Goal: Information Seeking & Learning: Learn about a topic

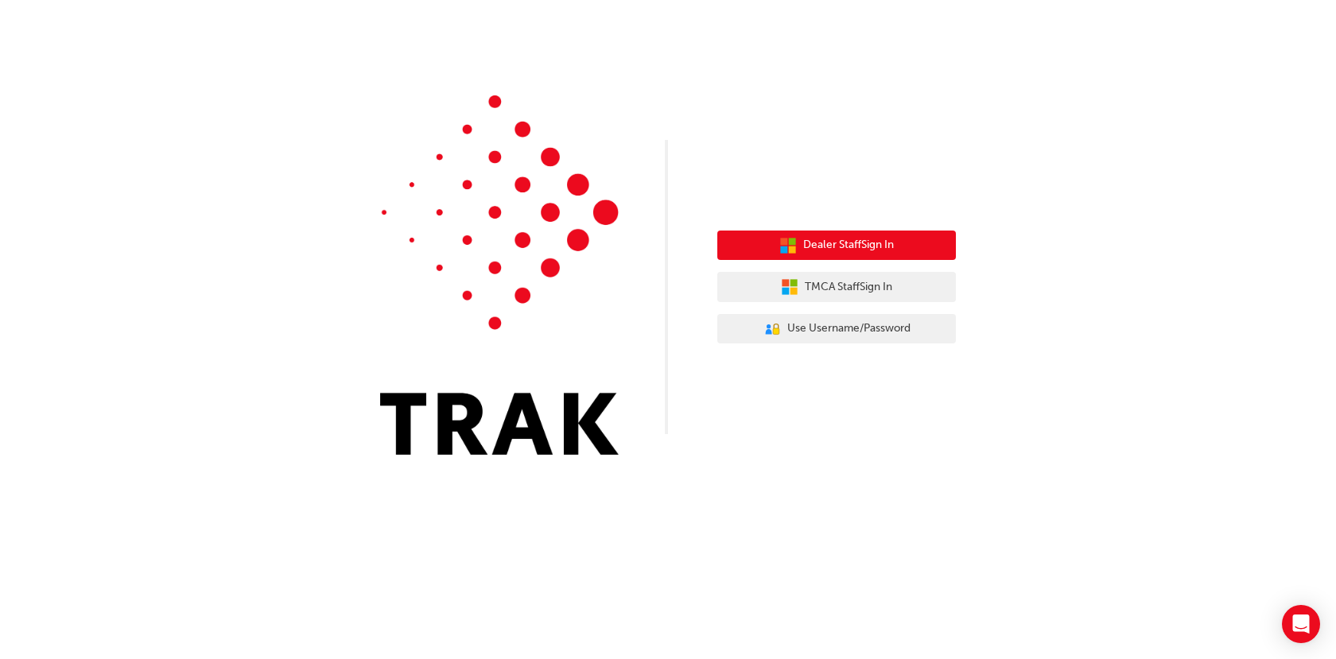
click at [890, 243] on span "Dealer Staff Sign In" at bounding box center [848, 245] width 91 height 18
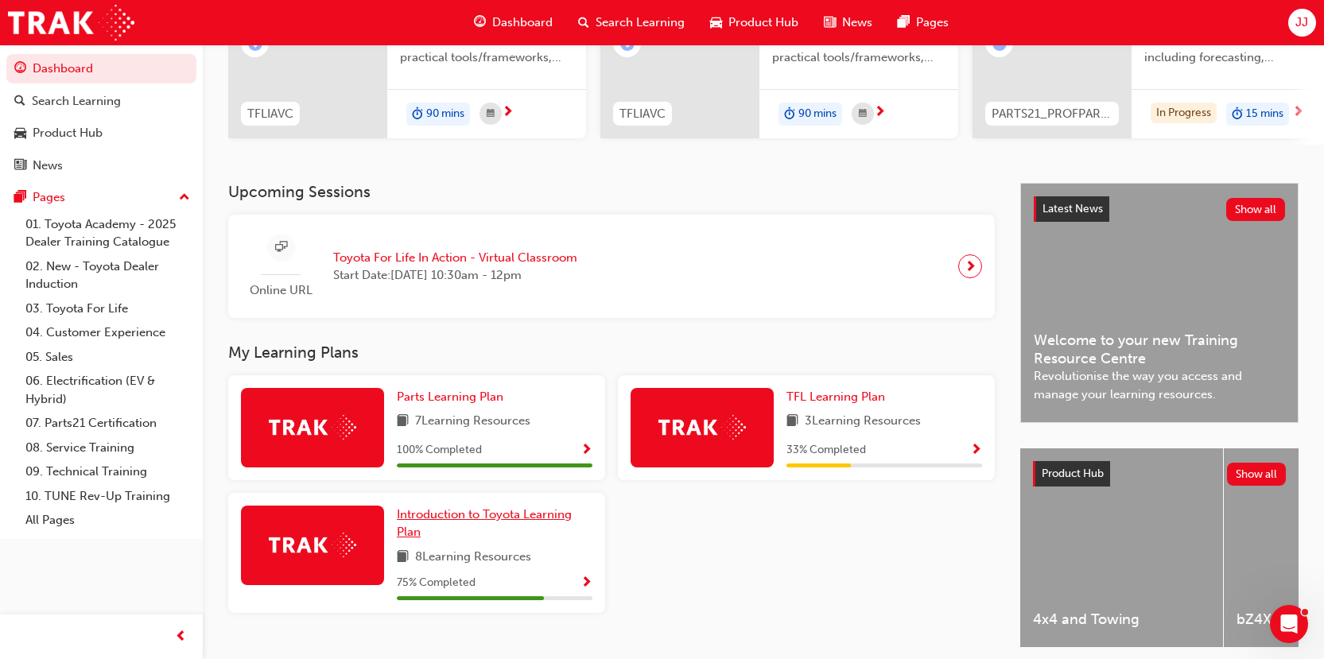
scroll to position [291, 0]
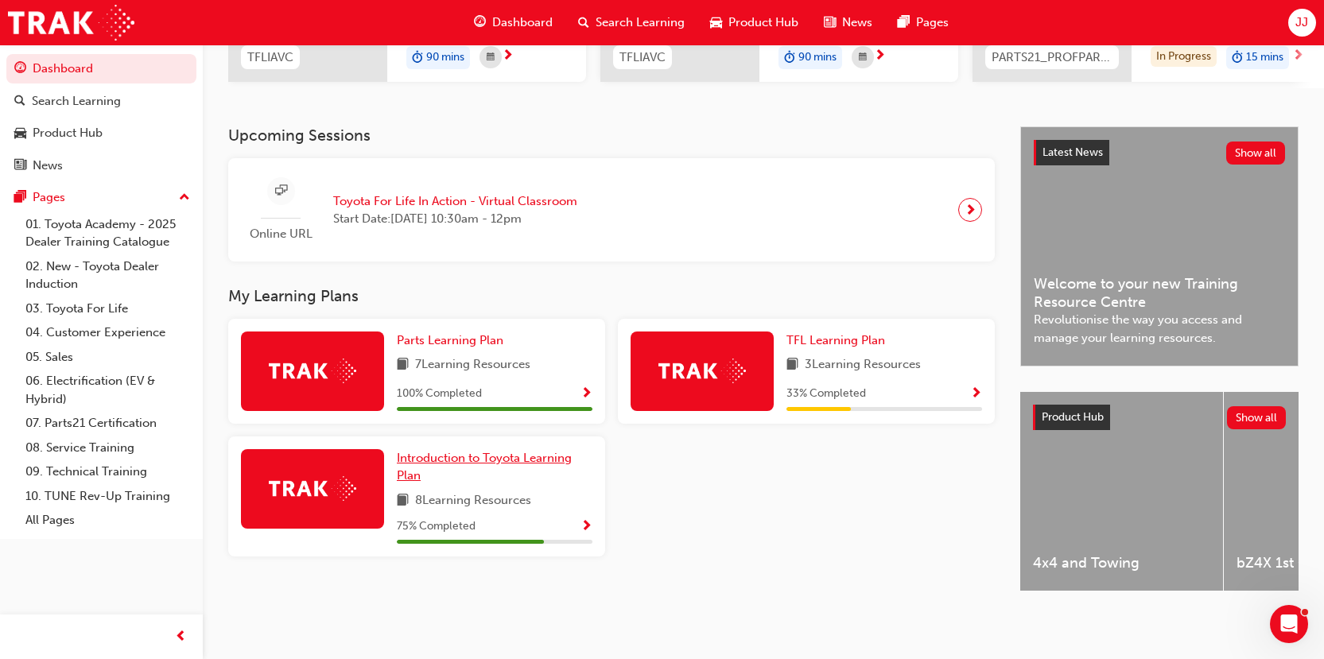
click at [540, 456] on span "Introduction to Toyota Learning Plan" at bounding box center [484, 467] width 175 height 33
